Goal: Information Seeking & Learning: Learn about a topic

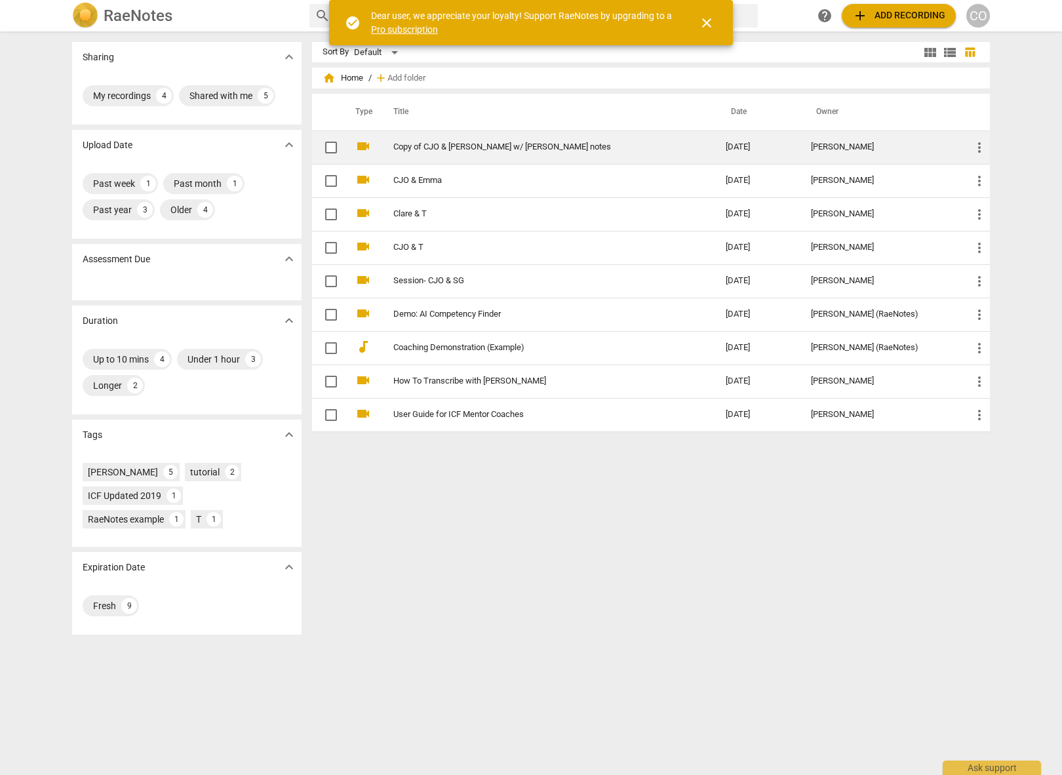
click at [615, 153] on td "Copy of CJO & [PERSON_NAME] w/ [PERSON_NAME] notes" at bounding box center [547, 146] width 338 height 33
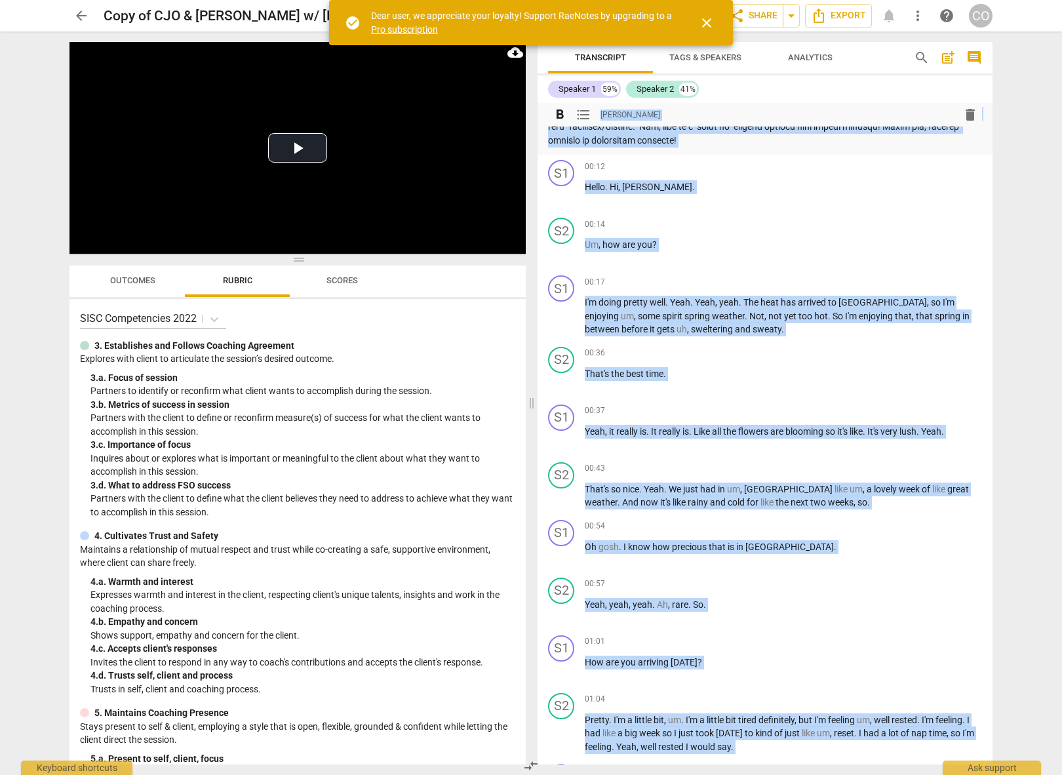
scroll to position [278, 0]
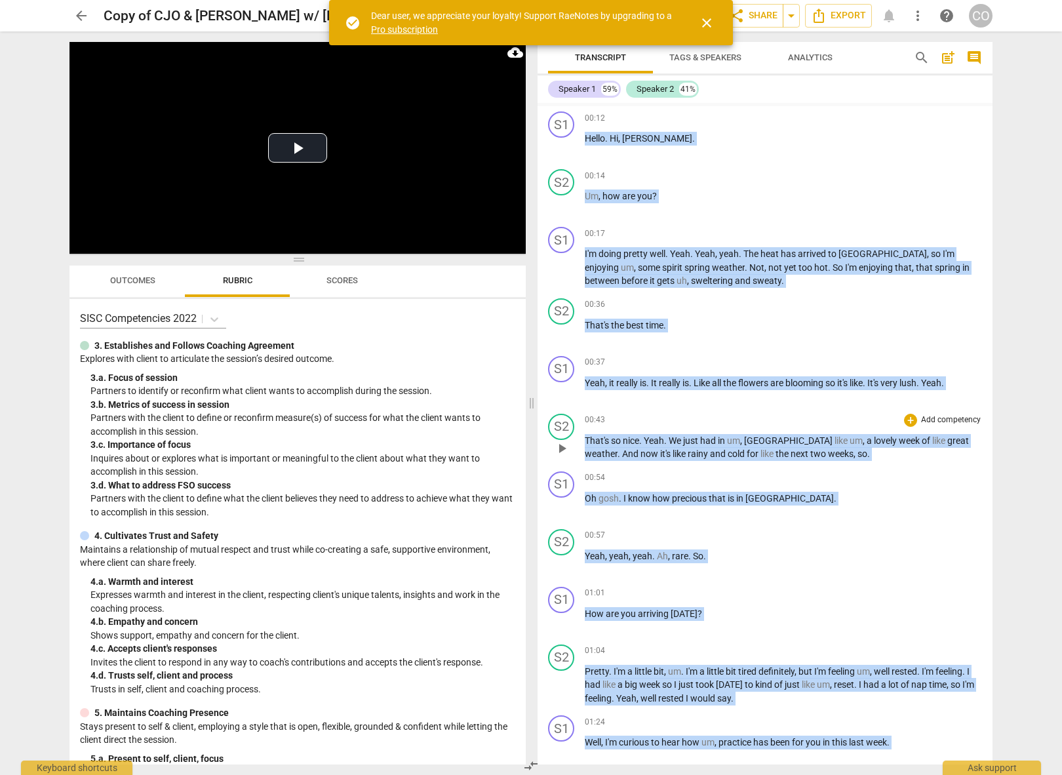
click at [845, 411] on div "S2 play_arrow pause 00:43 + Add competency keyboard_arrow_right That's so nice …" at bounding box center [765, 438] width 455 height 58
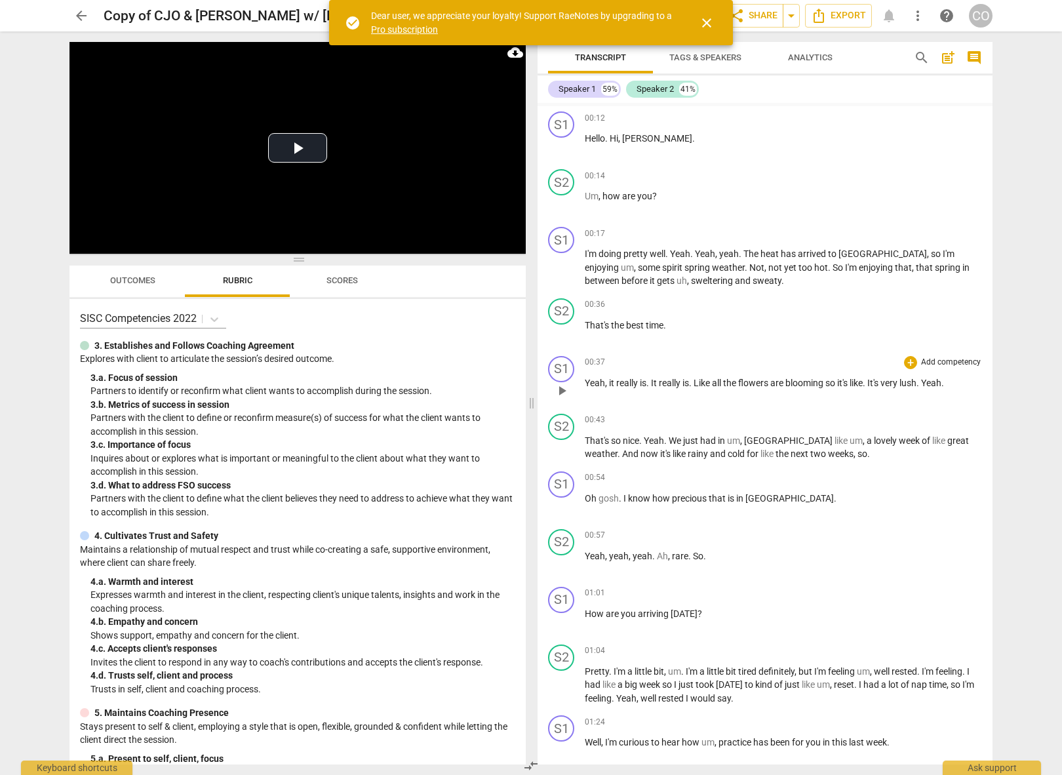
click at [842, 407] on div "S1 play_arrow pause 00:37 + Add competency keyboard_arrow_right Yeah , it reall…" at bounding box center [765, 380] width 455 height 58
click at [708, 25] on span "close" at bounding box center [707, 23] width 16 height 16
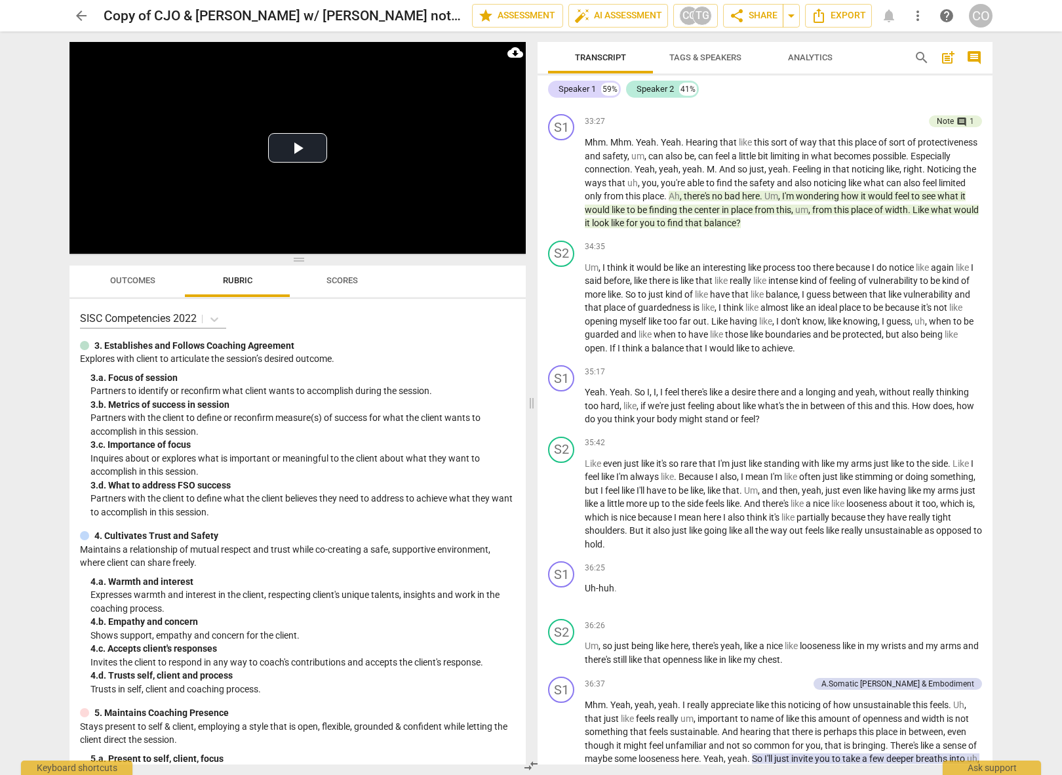
scroll to position [6291, 0]
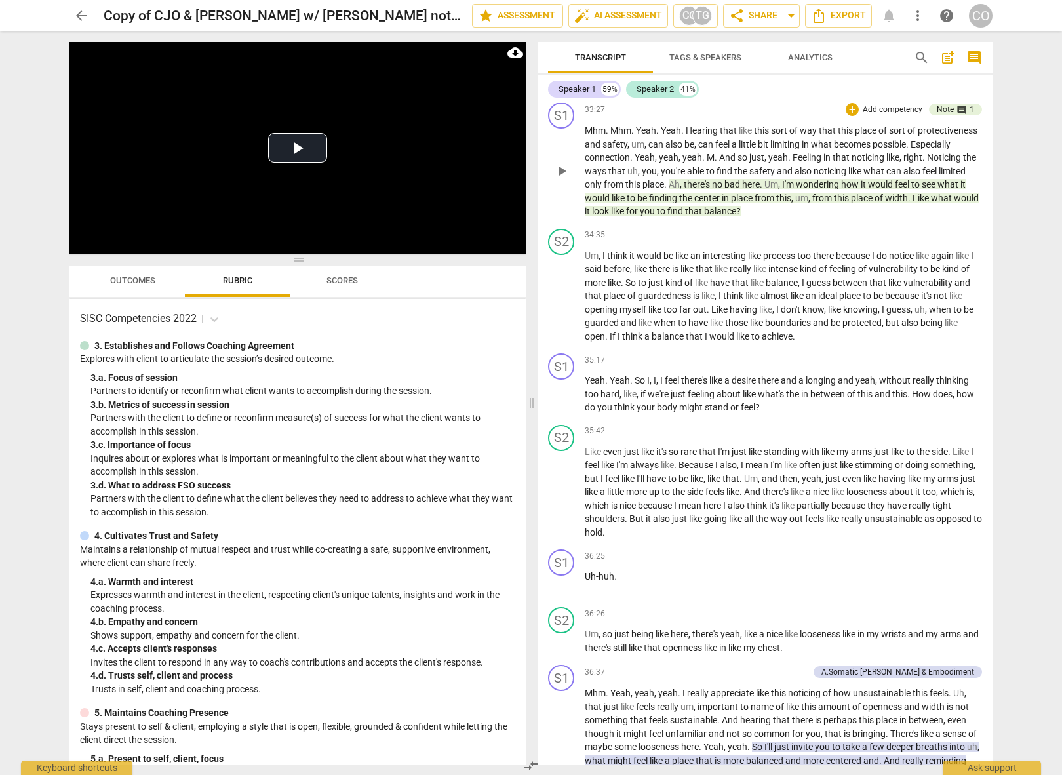
click at [722, 203] on span "center" at bounding box center [708, 198] width 28 height 10
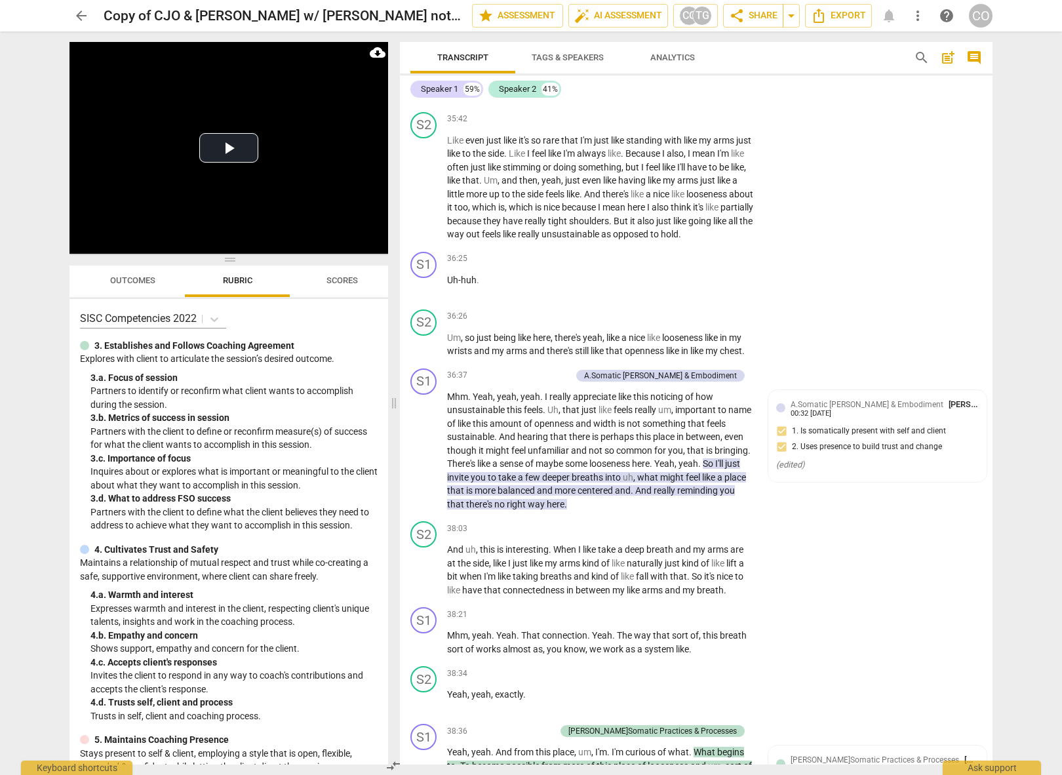
scroll to position [7660, 0]
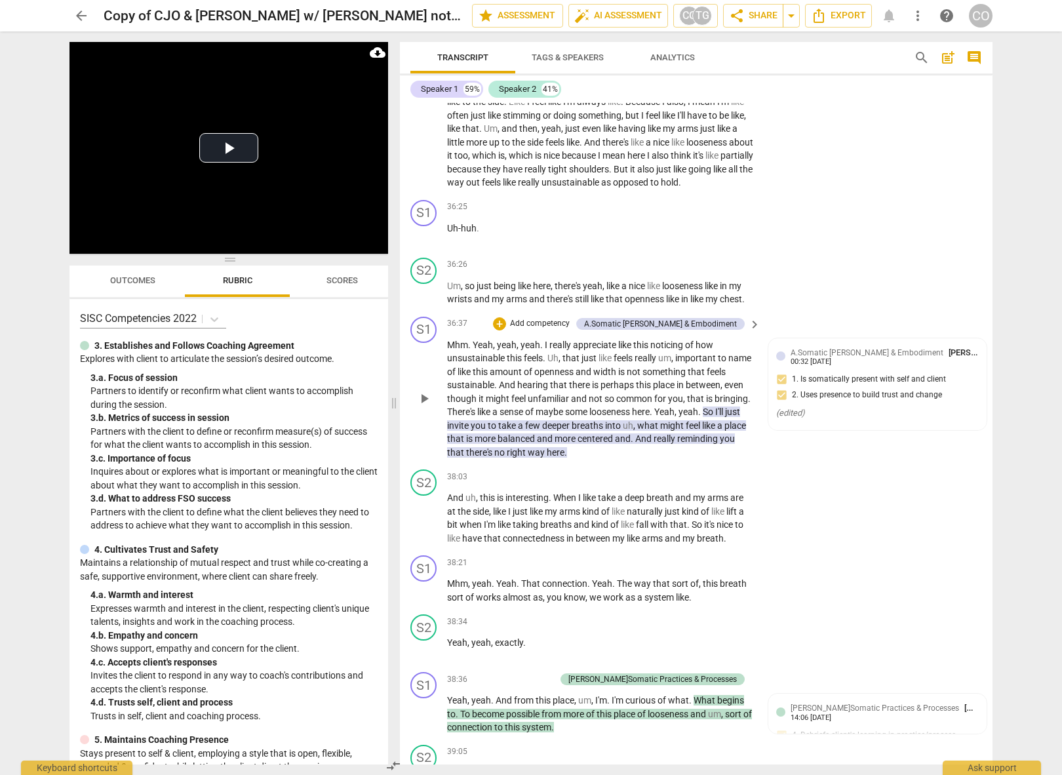
click at [615, 444] on span "centered" at bounding box center [596, 438] width 37 height 10
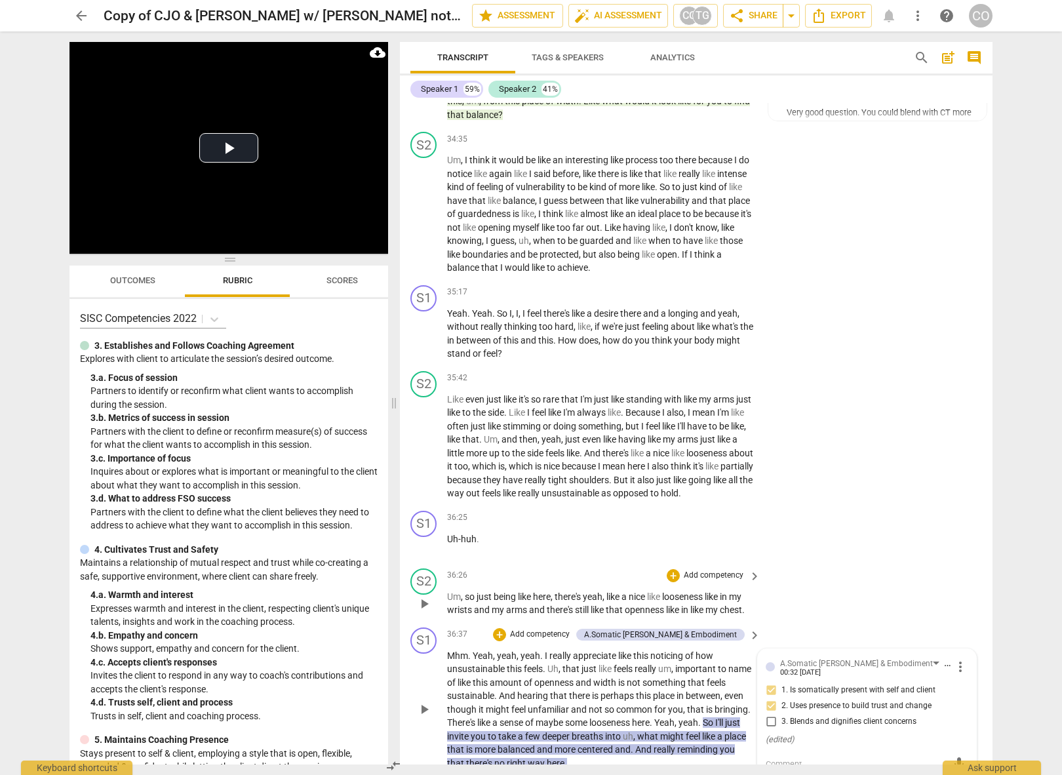
scroll to position [7077, 0]
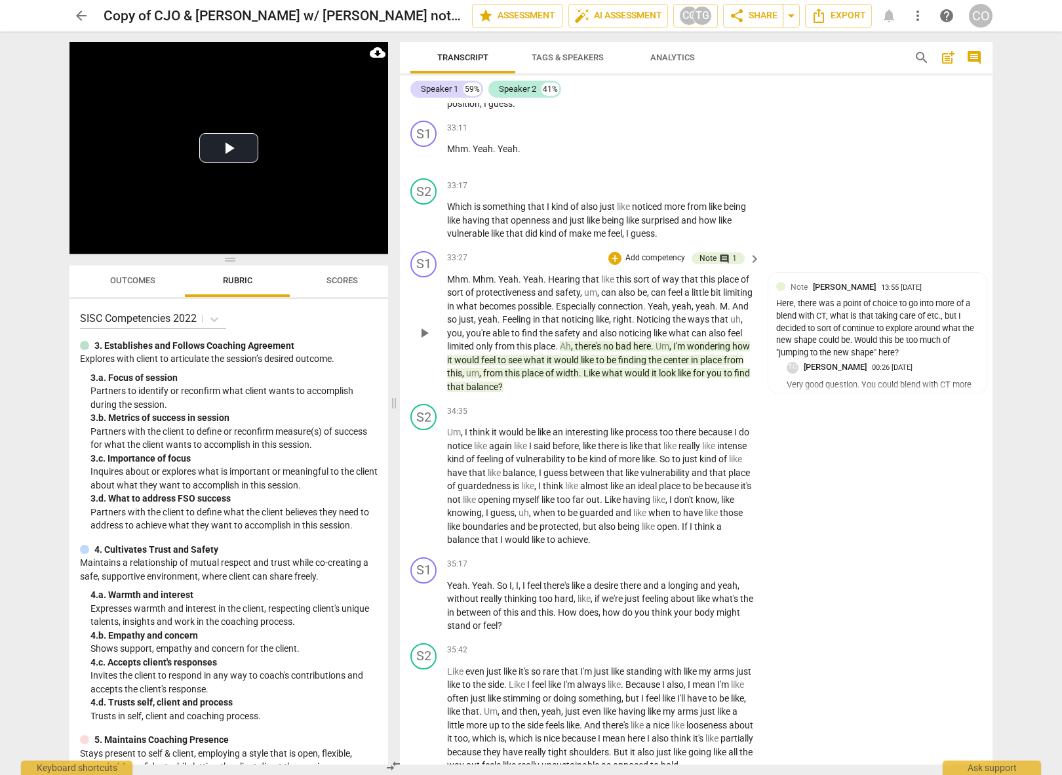
click at [522, 378] on span "this" at bounding box center [513, 373] width 17 height 10
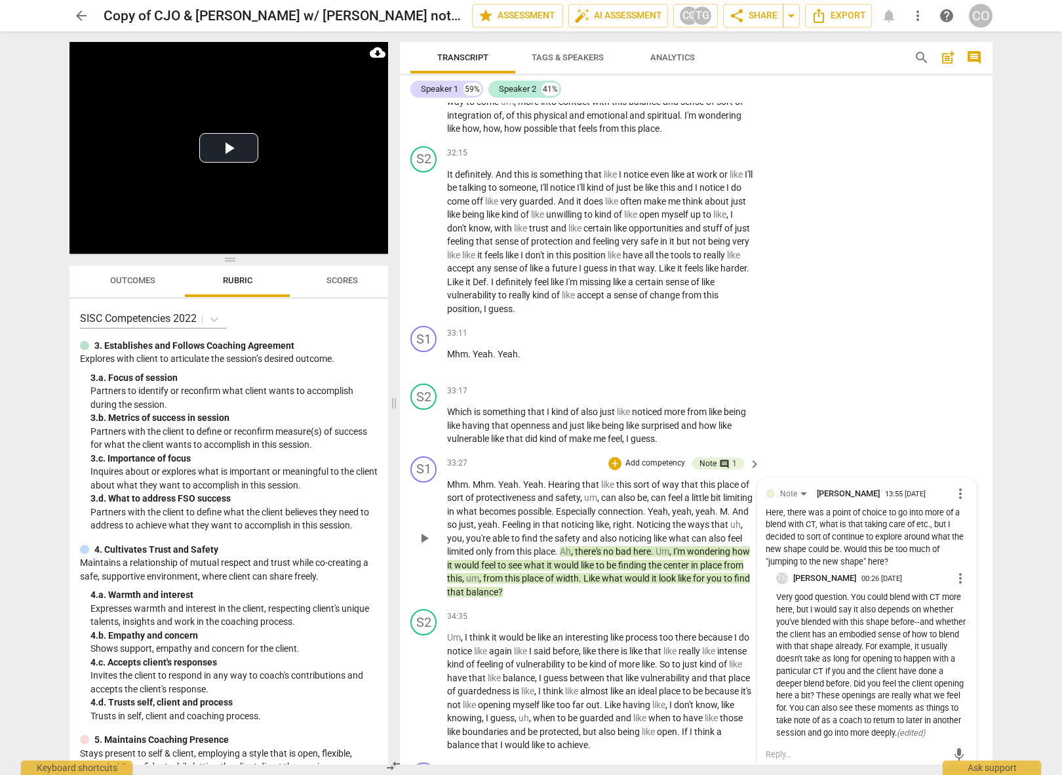
scroll to position [6903, 0]
